Goal: Transaction & Acquisition: Purchase product/service

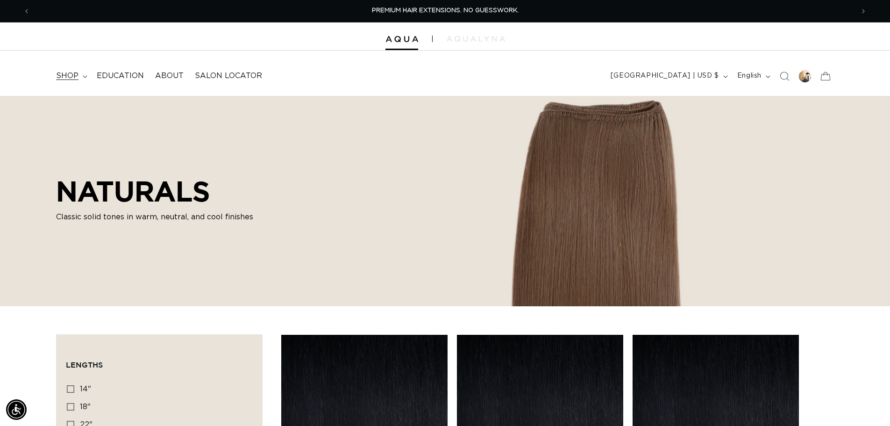
click at [80, 77] on summary "shop" at bounding box center [70, 75] width 41 height 21
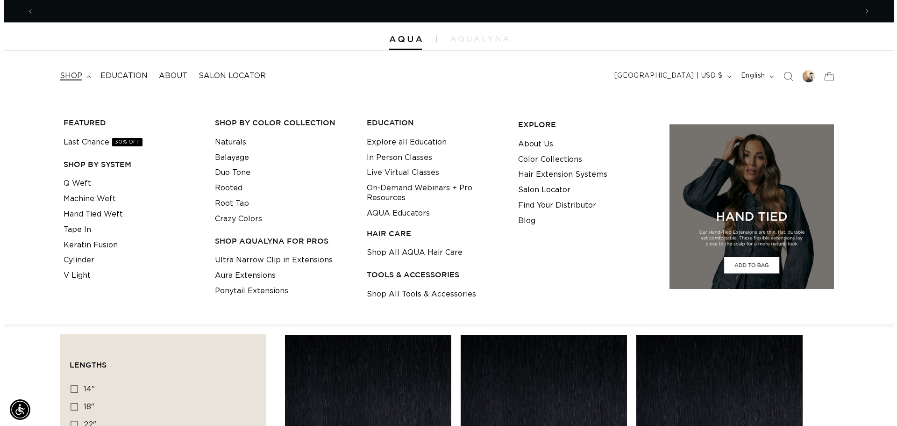
scroll to position [0, 1648]
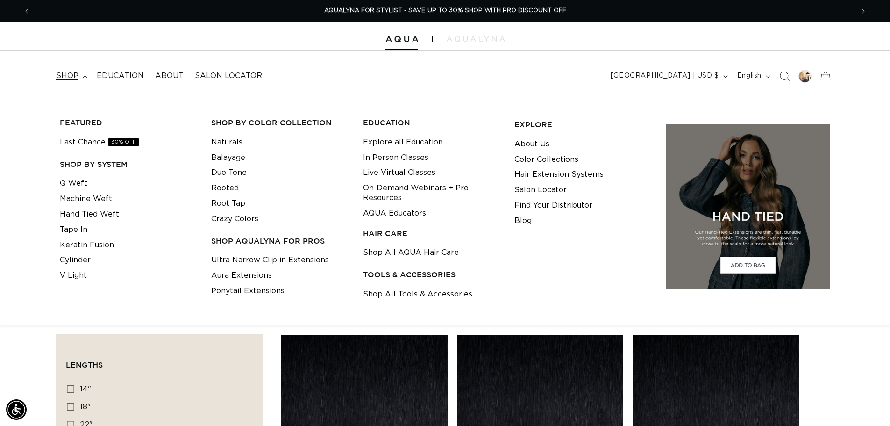
click at [785, 77] on icon "Search" at bounding box center [784, 76] width 10 height 10
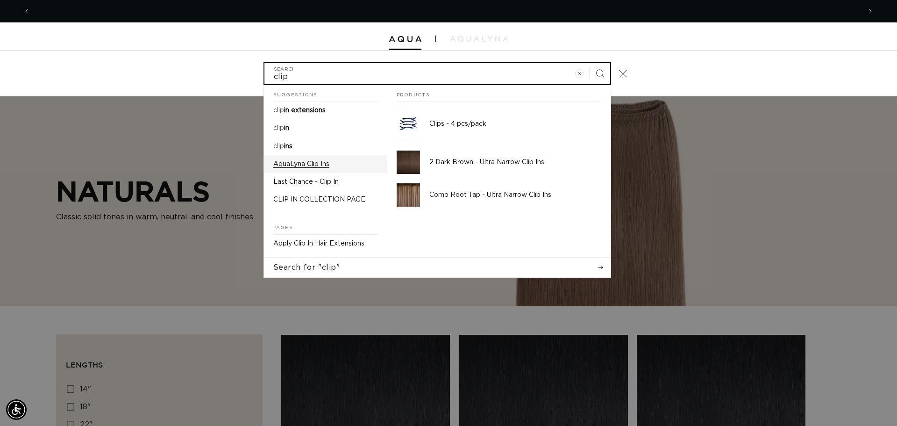
scroll to position [0, 0]
drag, startPoint x: 300, startPoint y: 81, endPoint x: 257, endPoint y: 80, distance: 42.1
click at [257, 80] on div "clip Search Suggestions clip in extensions clip in clip ins AquaLyna Clip Ins L…" at bounding box center [448, 73] width 897 height 46
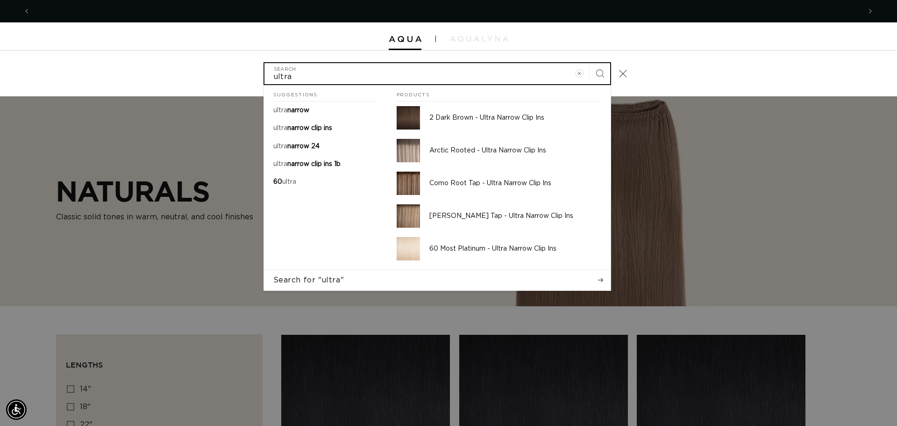
scroll to position [0, 1662]
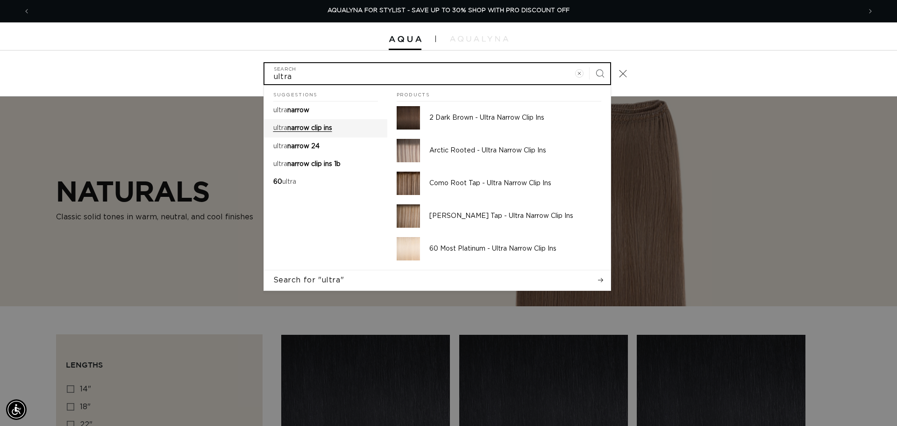
type input "ultra"
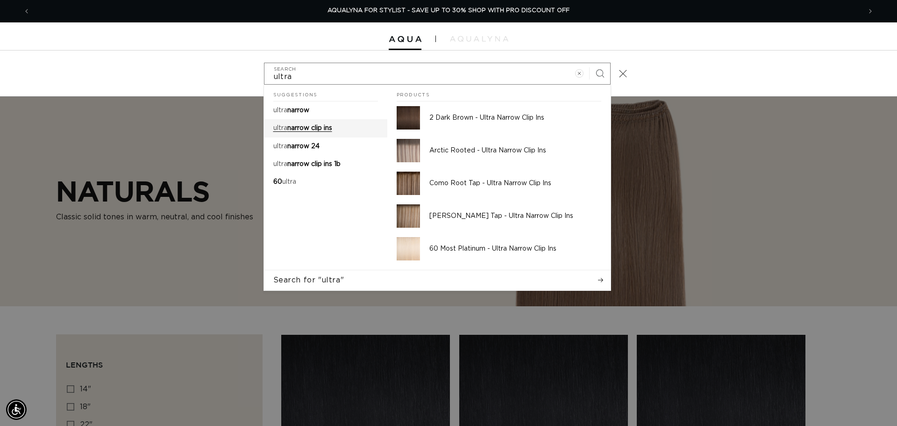
click at [296, 130] on span "narrow clip ins" at bounding box center [309, 128] width 45 height 7
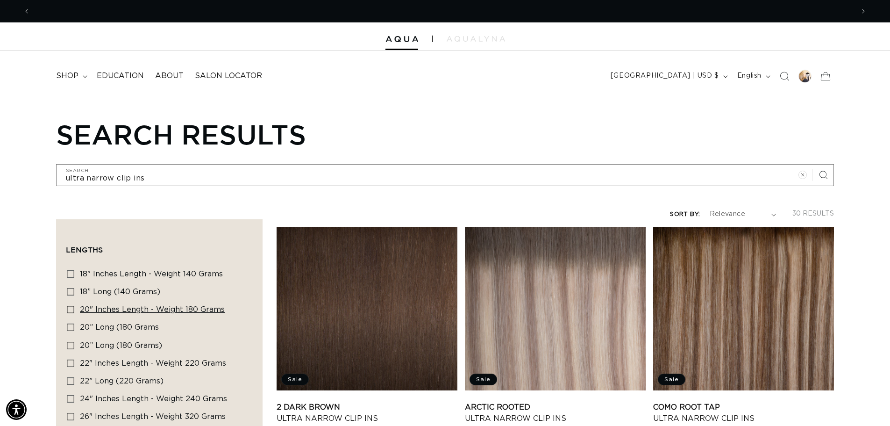
click at [67, 308] on icon at bounding box center [70, 309] width 7 height 7
click at [67, 308] on input "20" Inches length - Weight 180 grams 20" Inches length - Weight 180 grams (24 p…" at bounding box center [70, 309] width 7 height 7
checkbox input "true"
click at [69, 324] on icon at bounding box center [70, 326] width 7 height 7
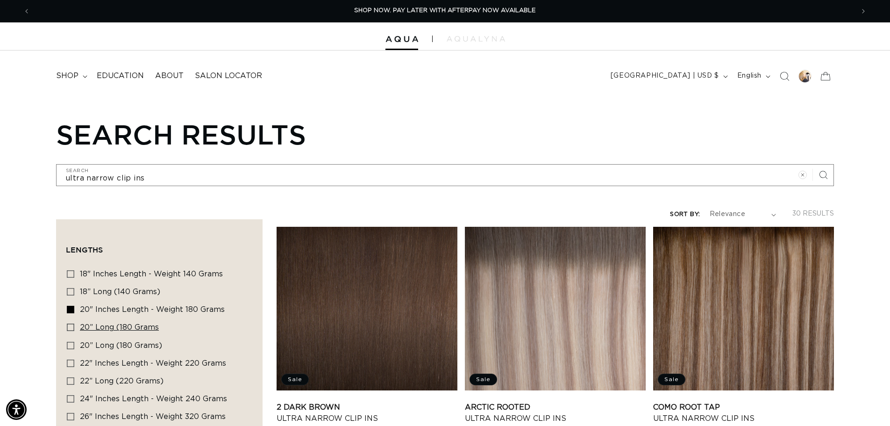
click at [69, 324] on input "20” Long (180 grams 20” Long (180 grams (1 product)" at bounding box center [70, 326] width 7 height 7
checkbox input "true"
click at [71, 346] on icon at bounding box center [70, 345] width 7 height 7
click at [71, 346] on input "20” Long (180 grams) 20” Long (180 grams) (5 products)" at bounding box center [70, 345] width 7 height 7
checkbox input "true"
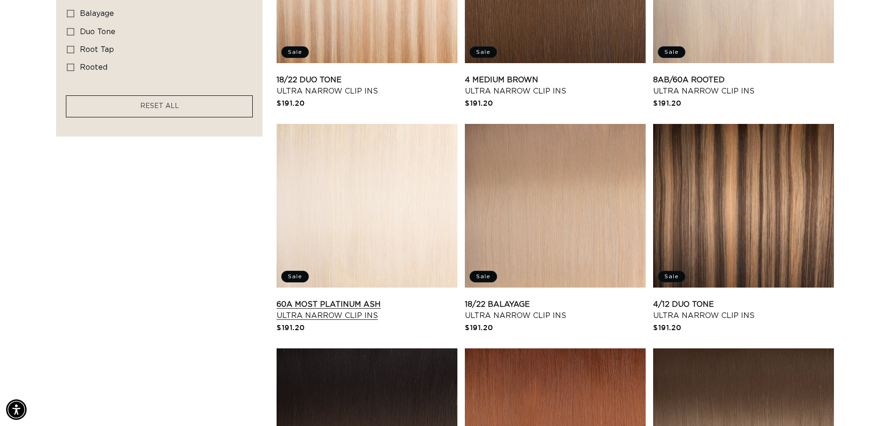
scroll to position [0, 824]
click at [348, 317] on link "60A Most Platinum Ash Ultra Narrow Clip Ins" at bounding box center [367, 310] width 181 height 22
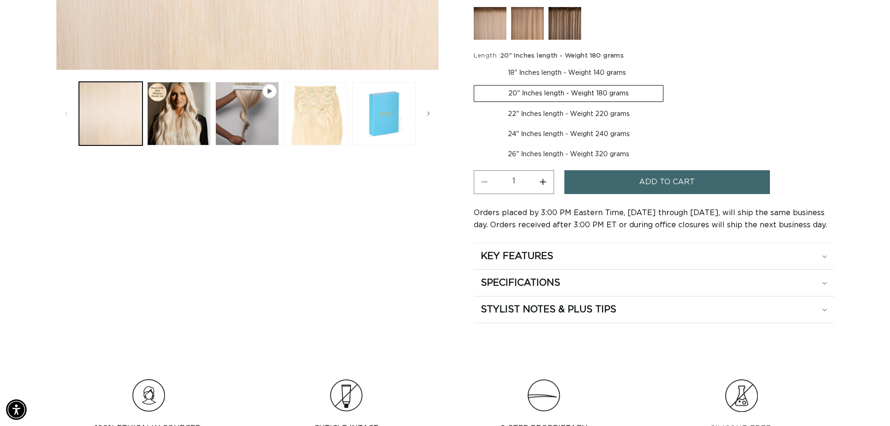
click at [543, 183] on button "Increase quantity for 60A Most Platinum Ash - Ultra Narrow Clip Ins" at bounding box center [543, 182] width 21 height 24
type input "2"
click at [665, 187] on span "Add to cart" at bounding box center [667, 182] width 56 height 24
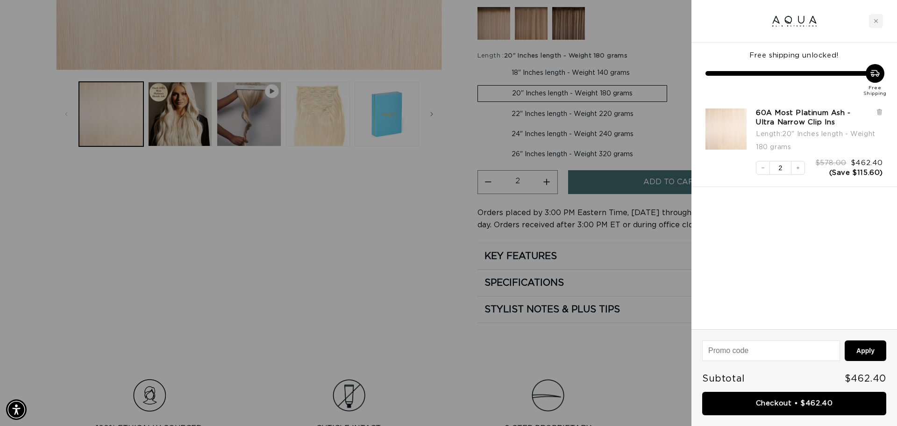
scroll to position [0, 831]
